Goal: Task Accomplishment & Management: Manage account settings

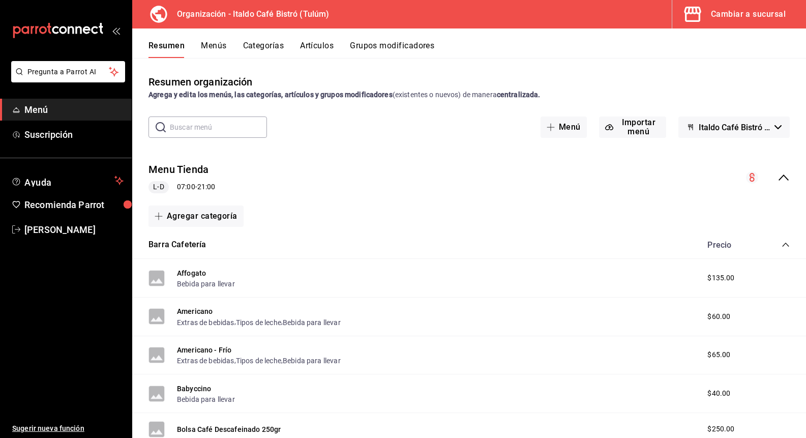
click at [235, 128] on input "text" at bounding box center [218, 127] width 97 height 20
click at [705, 18] on span "button" at bounding box center [694, 14] width 24 height 20
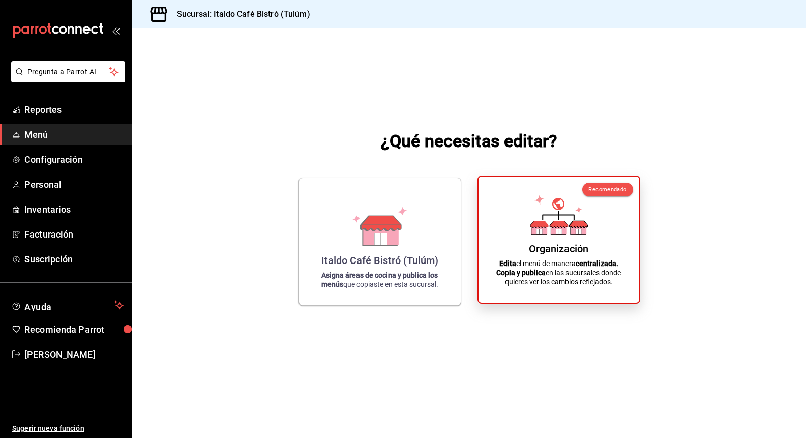
click at [561, 244] on div "Organización" at bounding box center [558, 249] width 59 height 12
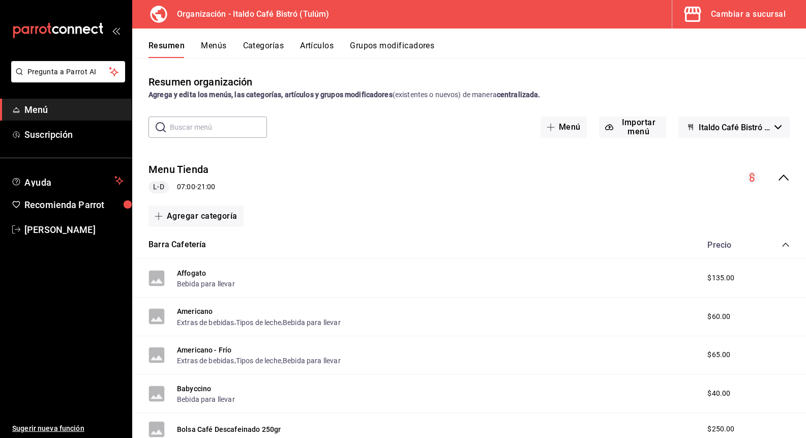
click at [226, 124] on input "text" at bounding box center [218, 127] width 97 height 20
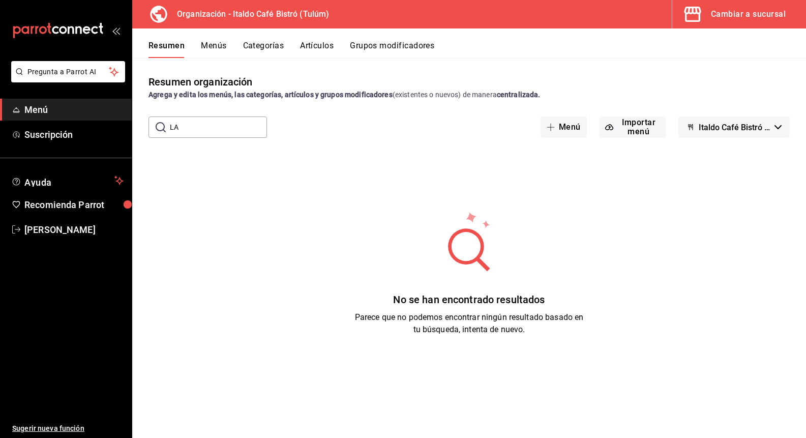
type input "L"
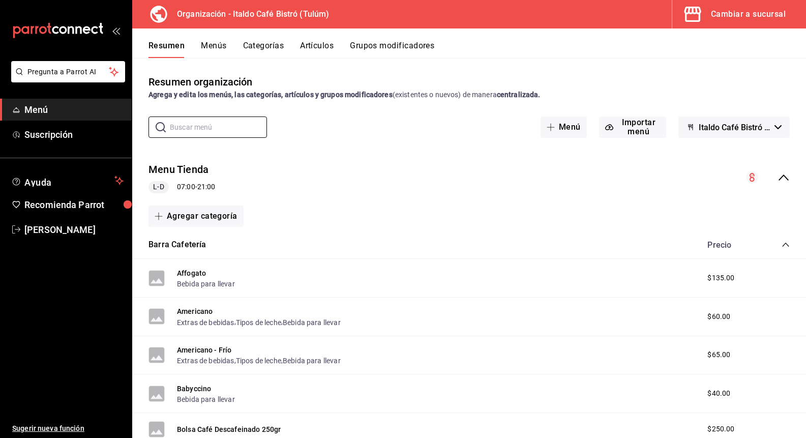
click at [225, 48] on button "Menús" at bounding box center [213, 49] width 25 height 17
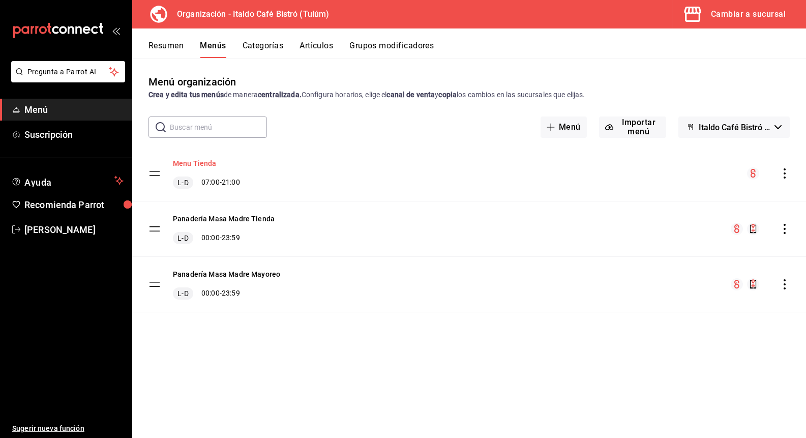
click at [203, 165] on button "Menu Tienda" at bounding box center [195, 163] width 44 height 10
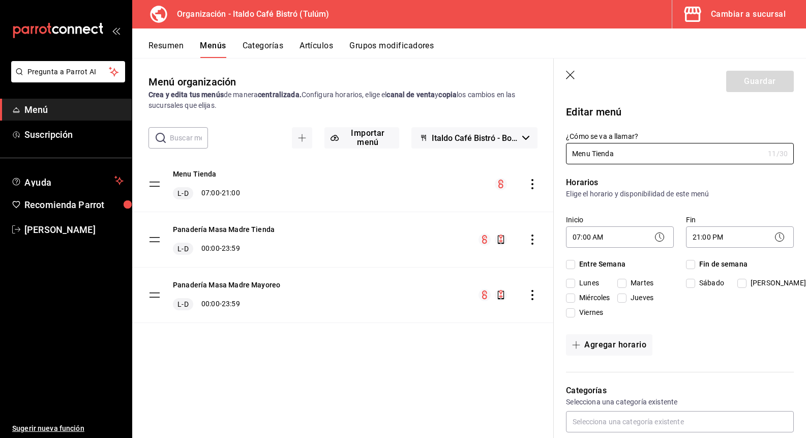
checkbox input "true"
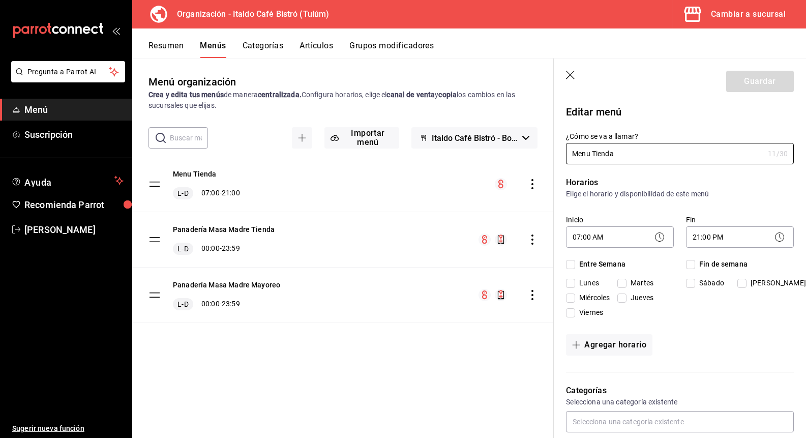
checkbox input "true"
click at [771, 74] on button "Guardar" at bounding box center [760, 81] width 68 height 21
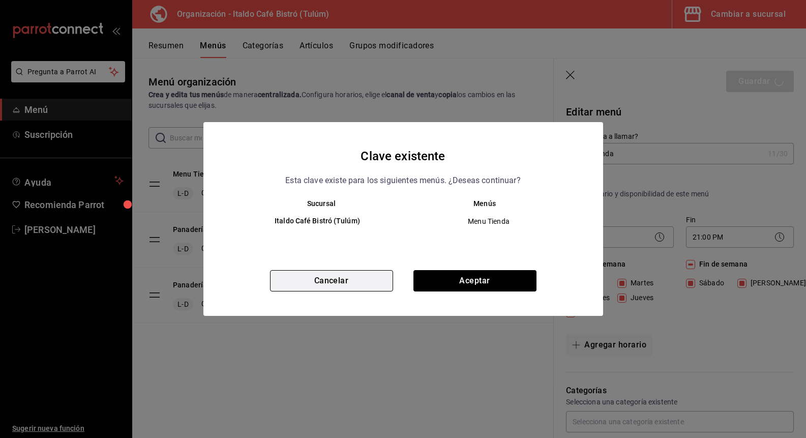
click at [349, 284] on button "Cancelar" at bounding box center [331, 280] width 123 height 21
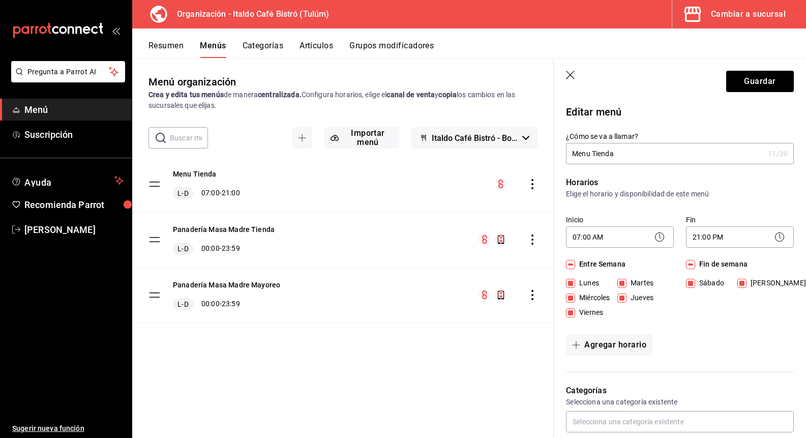
click at [226, 52] on button "Menús" at bounding box center [213, 49] width 26 height 17
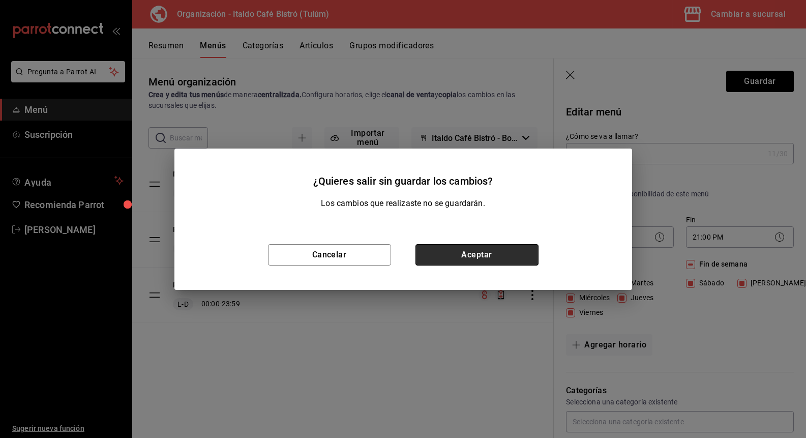
click at [452, 256] on button "Aceptar" at bounding box center [476, 254] width 123 height 21
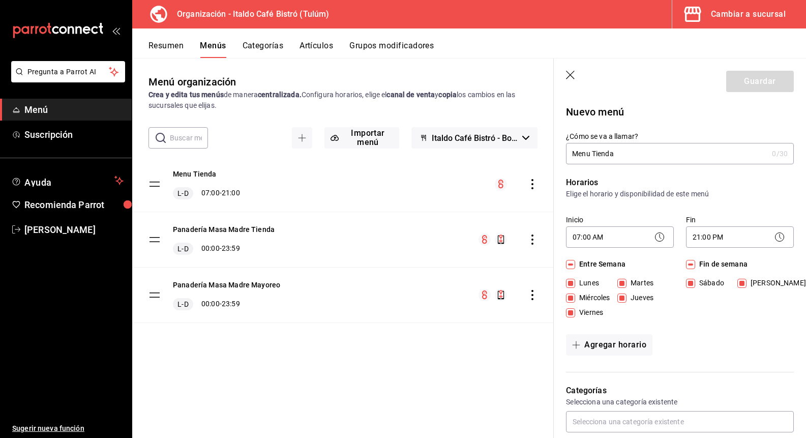
checkbox input "false"
type input "1758408501161"
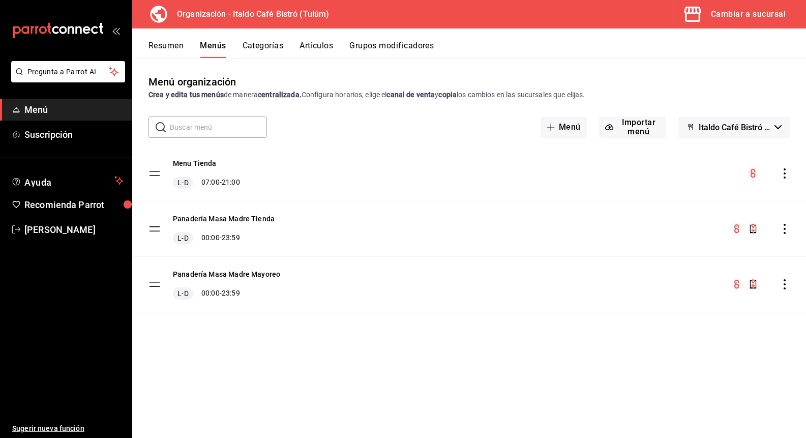
click at [314, 38] on div "Resumen Menús Categorías Artículos Grupos modificadores" at bounding box center [469, 42] width 674 height 29
click at [314, 44] on button "Artículos" at bounding box center [316, 49] width 34 height 17
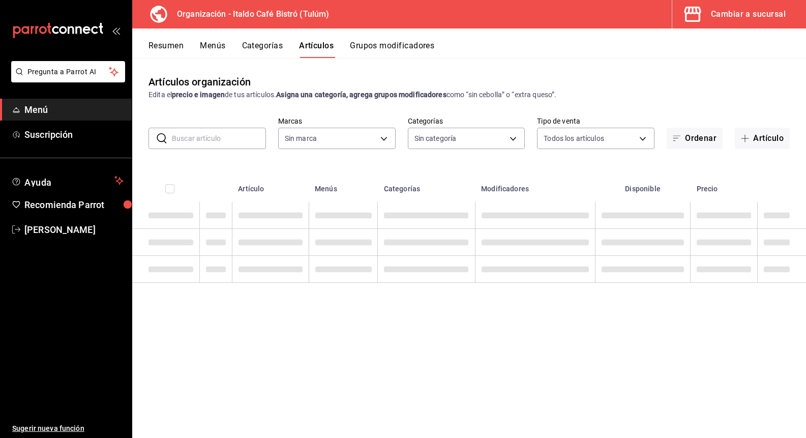
type input "d1c6cf32-8989-43d9-bcfc-5405ee64c55c,0b4fc8f0-f8aa-4814-82c9-b8f3b3815eb1,798a0…"
type input "c958f09e-8561-414b-8ea8-c21133a086c1,a13e0196-c403-41ac-89fb-b7fd079dcf29,bf5e0…"
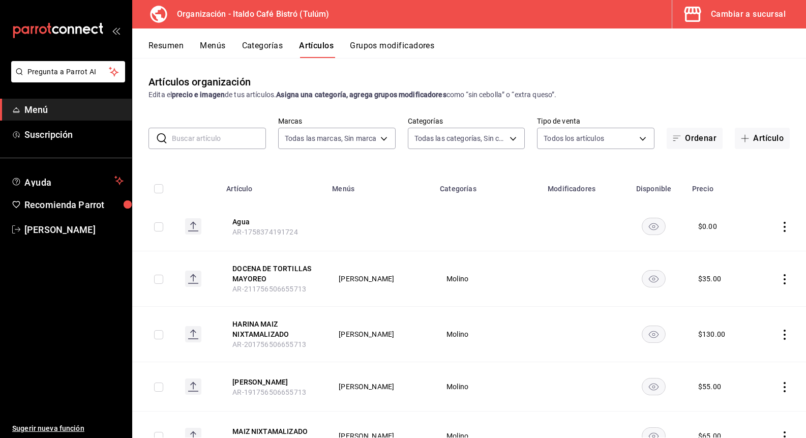
click at [225, 145] on input "text" at bounding box center [219, 138] width 94 height 20
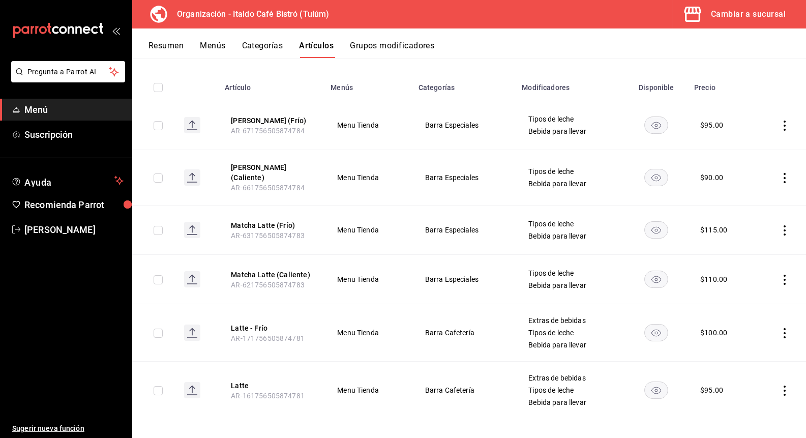
scroll to position [101, 0]
type input "LATTE"
click at [708, 385] on div "$ 95.00" at bounding box center [711, 390] width 23 height 10
click at [790, 380] on td at bounding box center [780, 390] width 51 height 57
click at [784, 386] on icon "actions" at bounding box center [784, 391] width 10 height 10
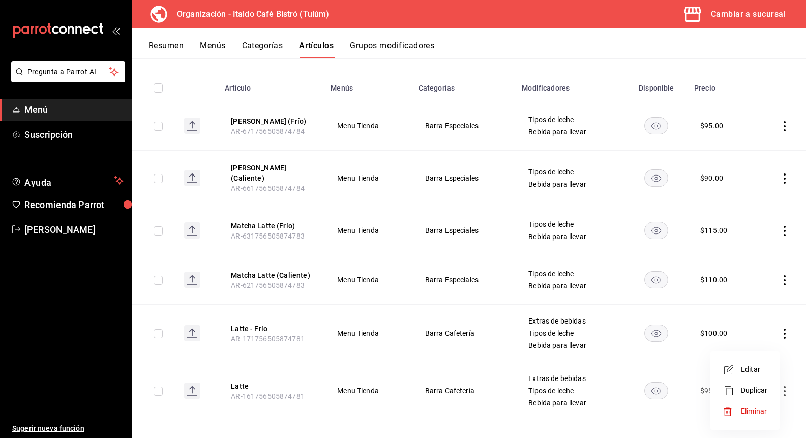
click at [768, 365] on li "Editar" at bounding box center [744, 369] width 61 height 21
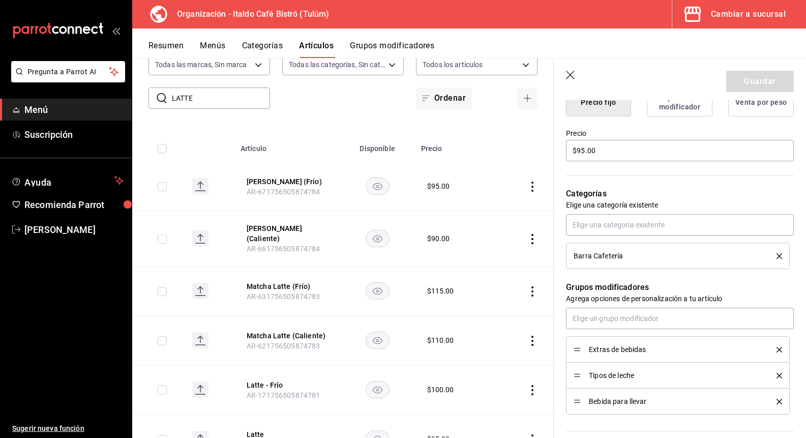
scroll to position [266, 0]
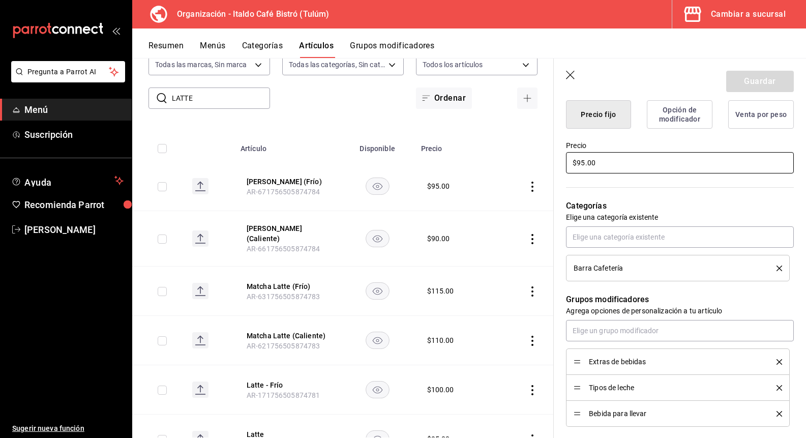
click at [583, 165] on input "$95.00" at bounding box center [680, 162] width 228 height 21
type textarea "x"
type input "$90.00"
type textarea "x"
type input "$90.00"
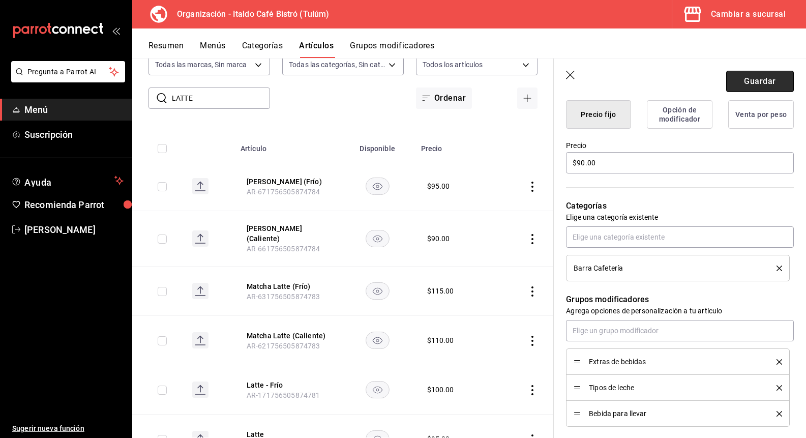
click at [757, 78] on button "Guardar" at bounding box center [760, 81] width 68 height 21
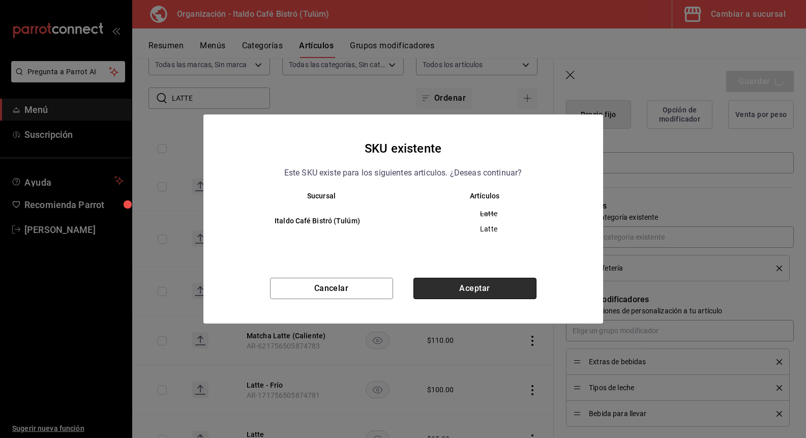
click at [479, 289] on button "Aceptar" at bounding box center [474, 288] width 123 height 21
type textarea "x"
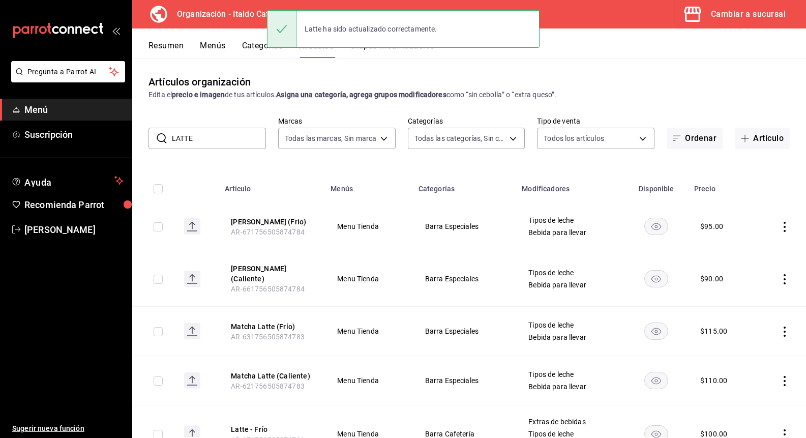
click at [225, 141] on input "LATTE" at bounding box center [219, 138] width 94 height 20
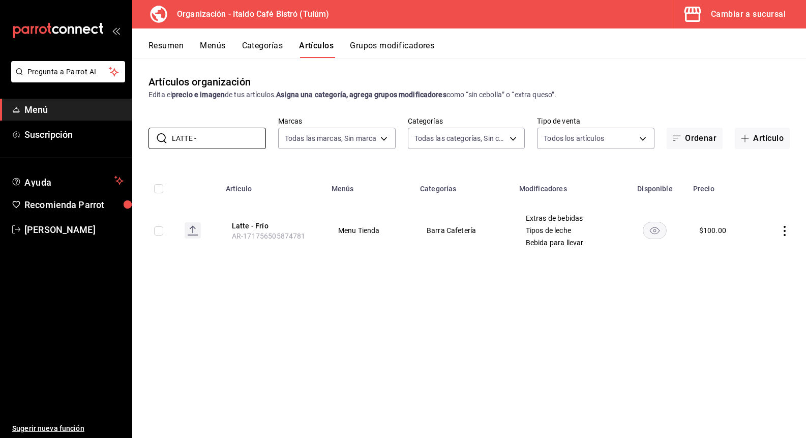
type input "LATTE -"
click at [781, 234] on icon "actions" at bounding box center [784, 231] width 10 height 10
click at [744, 250] on span "Editar" at bounding box center [754, 254] width 26 height 11
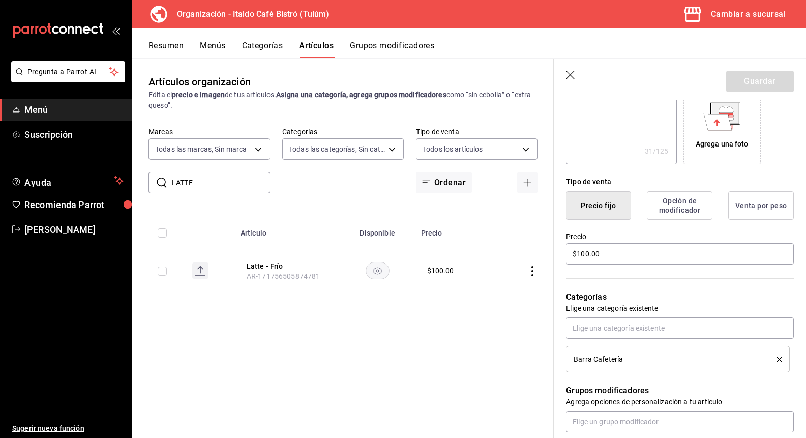
scroll to position [164, 0]
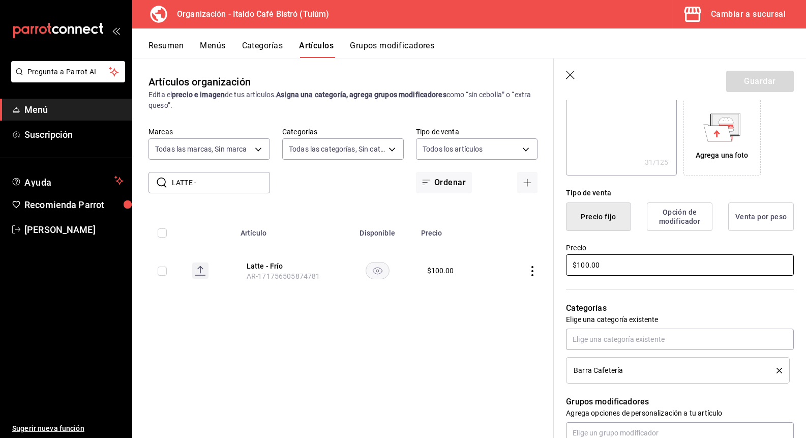
click at [599, 270] on input "$100.00" at bounding box center [680, 264] width 228 height 21
type textarea "x"
type input "$9.00"
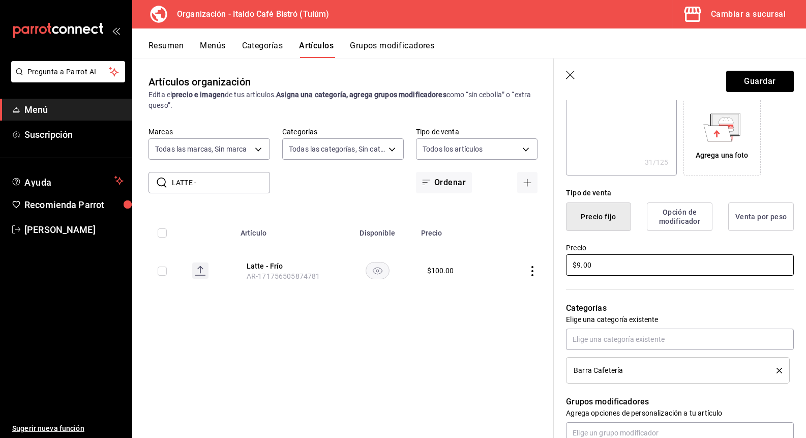
type textarea "x"
type input "$95.00"
click at [753, 89] on button "Guardar" at bounding box center [760, 81] width 68 height 21
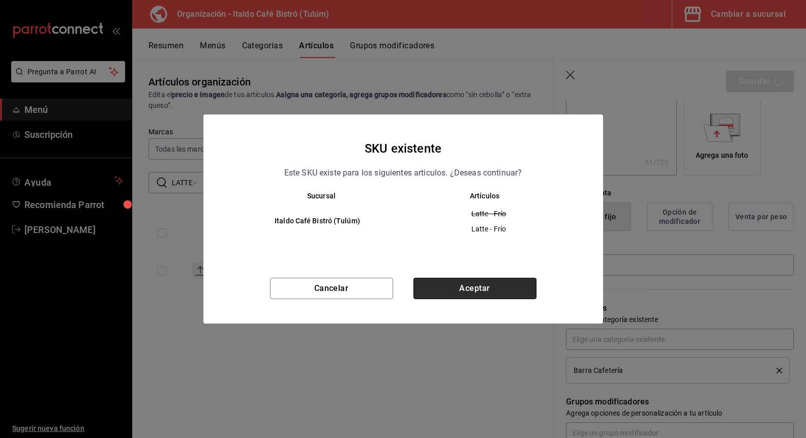
click at [519, 286] on button "Aceptar" at bounding box center [474, 288] width 123 height 21
type textarea "x"
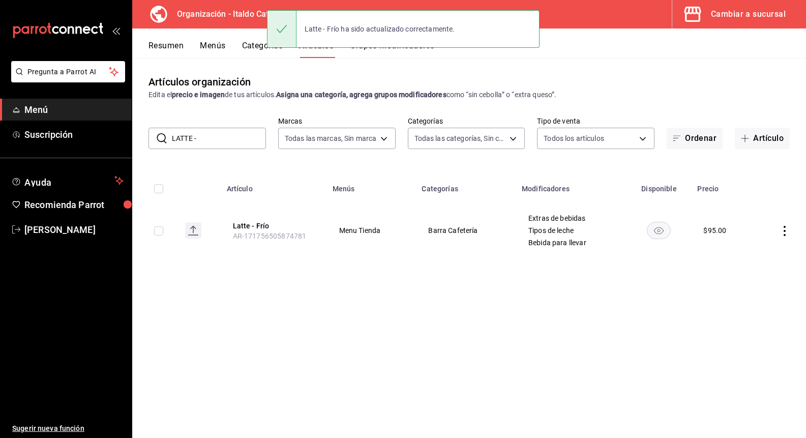
click at [240, 135] on input "LATTE -" at bounding box center [219, 138] width 94 height 20
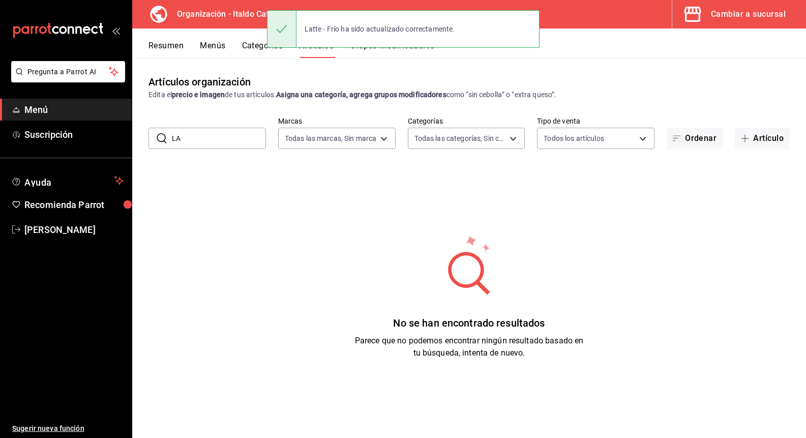
type input "L"
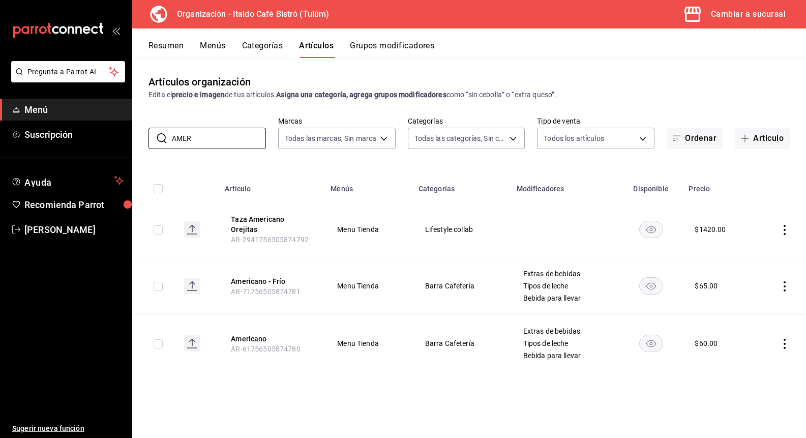
type input "AMER"
click at [742, 13] on div "Cambiar a sucursal" at bounding box center [748, 14] width 75 height 14
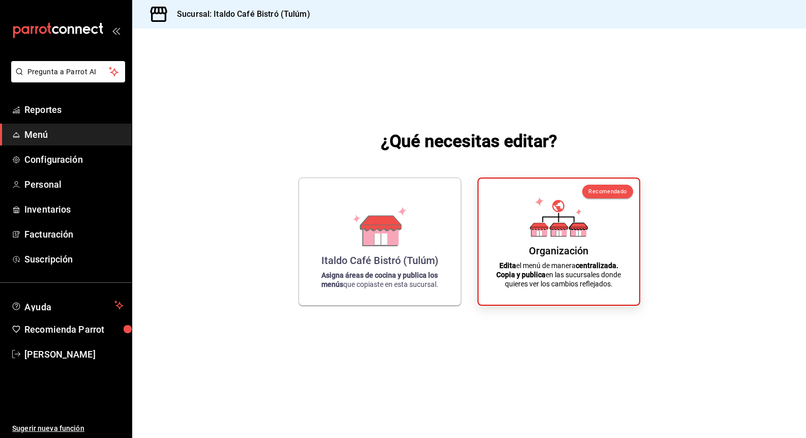
click at [43, 140] on span "Menú" at bounding box center [73, 135] width 99 height 14
click at [43, 135] on span "Menú" at bounding box center [73, 135] width 99 height 14
